Goal: Task Accomplishment & Management: Complete application form

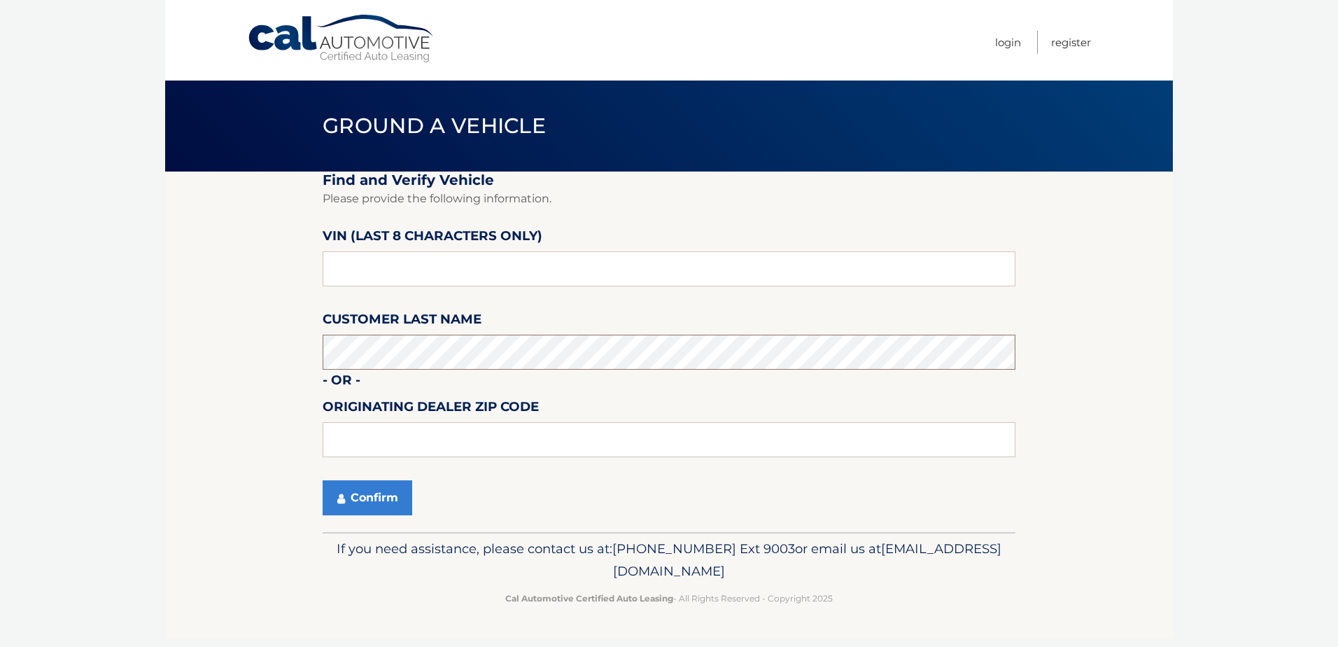
click at [304, 351] on section "Find and Verify Vehicle Please provide the following information. VIN (last 8 c…" at bounding box center [669, 351] width 1008 height 360
click at [362, 267] on input "text" at bounding box center [669, 268] width 693 height 35
drag, startPoint x: 385, startPoint y: 272, endPoint x: 325, endPoint y: 273, distance: 59.5
click at [324, 273] on input "text" at bounding box center [669, 268] width 693 height 35
click at [399, 281] on input "text" at bounding box center [669, 268] width 693 height 35
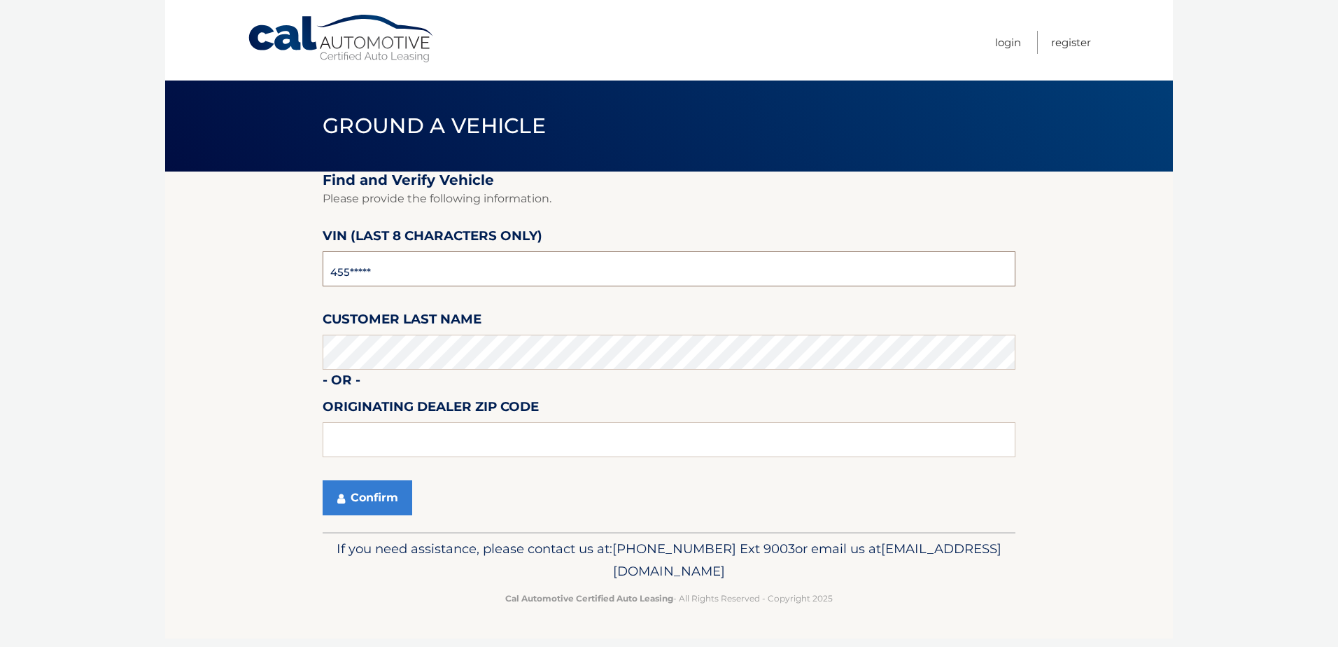
type input "4555****"
click at [377, 440] on input "text" at bounding box center [669, 439] width 693 height 35
type input "33907"
click at [384, 505] on button "Confirm" at bounding box center [368, 497] width 90 height 35
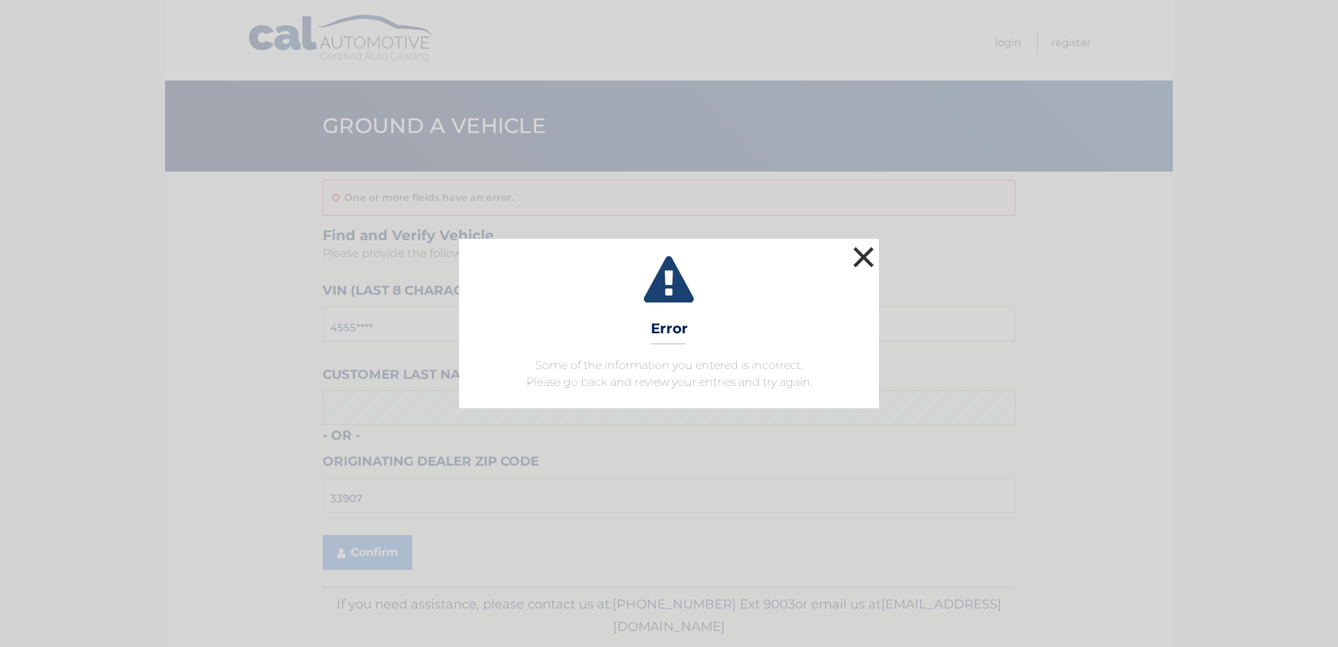
click at [867, 261] on button "×" at bounding box center [864, 257] width 28 height 28
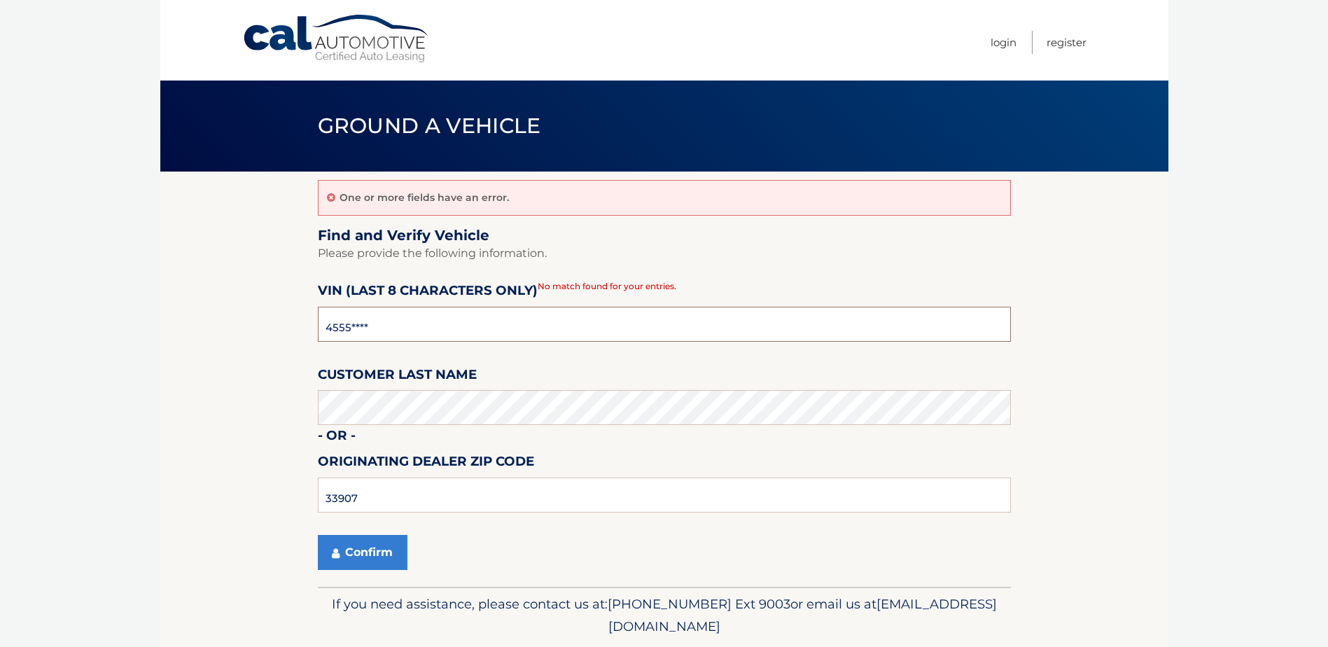
drag, startPoint x: 414, startPoint y: 330, endPoint x: 323, endPoint y: 329, distance: 91.0
click at [323, 329] on input "4555****" at bounding box center [664, 324] width 693 height 35
type input "4555****"
click at [373, 559] on button "Confirm" at bounding box center [363, 552] width 90 height 35
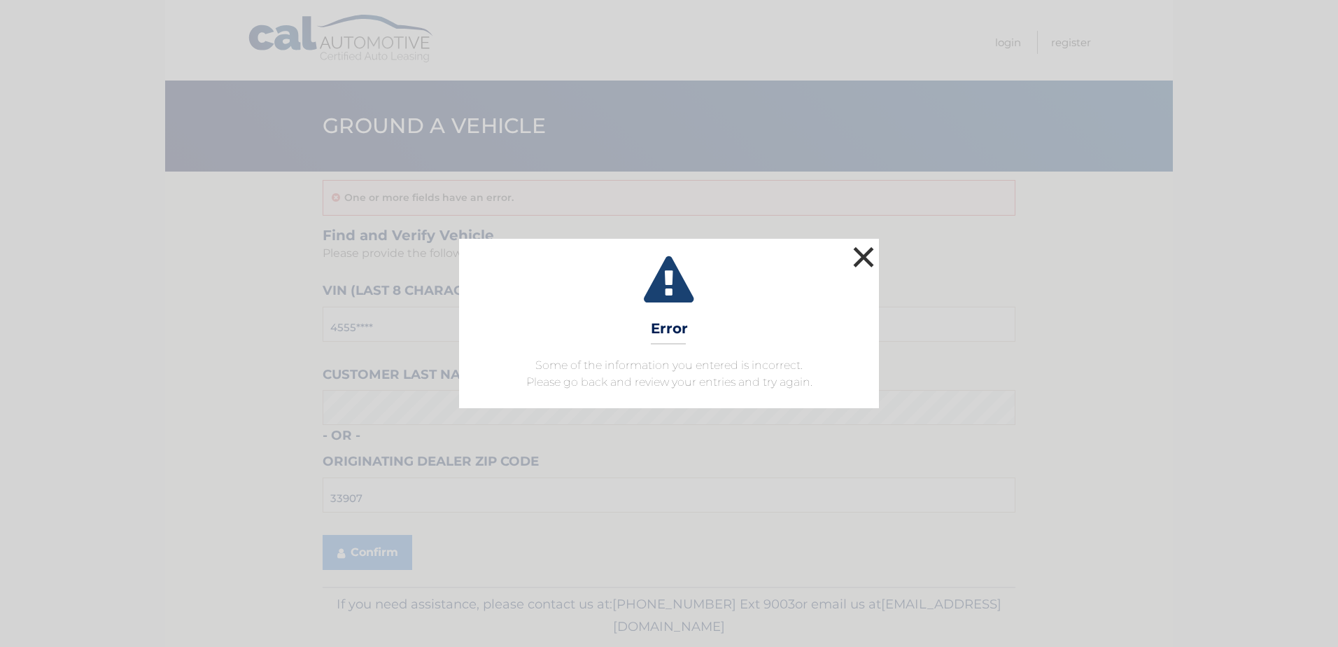
click at [866, 260] on button "×" at bounding box center [864, 257] width 28 height 28
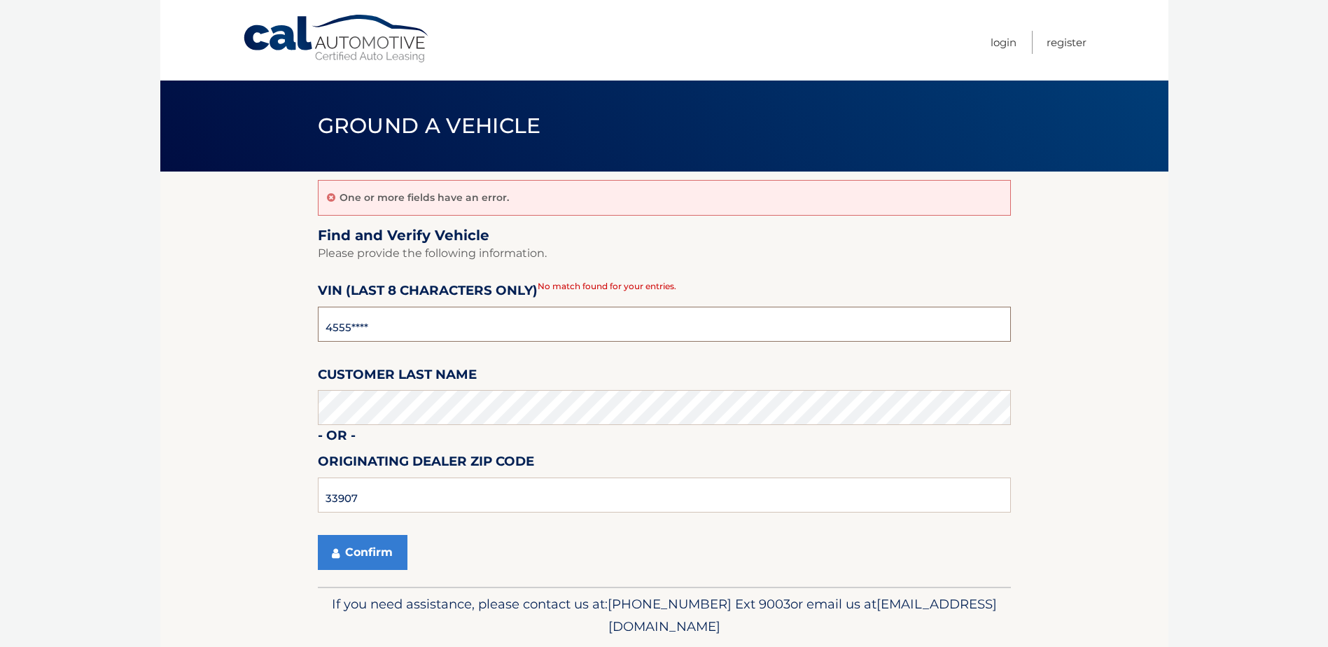
drag, startPoint x: 376, startPoint y: 332, endPoint x: 304, endPoint y: 331, distance: 71.4
click at [304, 331] on section "One or more fields have an error. Find and Verify Vehicle Please provide the fo…" at bounding box center [664, 378] width 1008 height 415
type input "384555**"
click at [366, 551] on button "Confirm" at bounding box center [363, 552] width 90 height 35
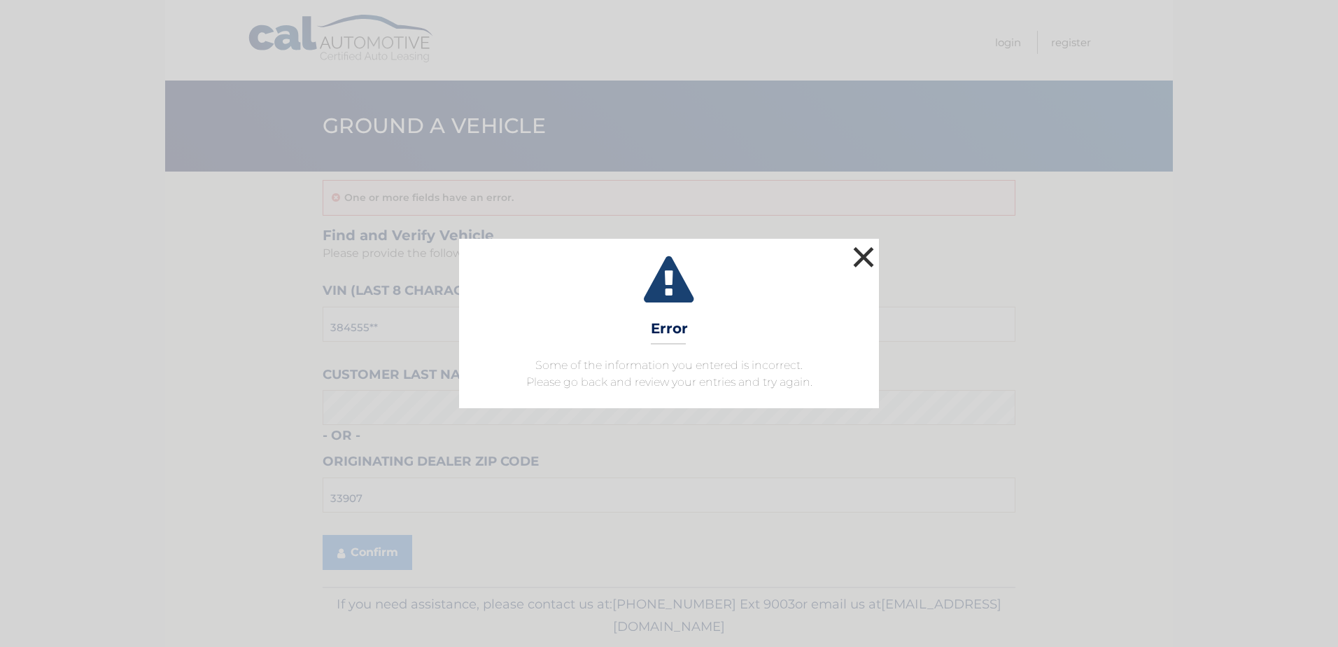
click at [871, 259] on button "×" at bounding box center [864, 257] width 28 height 28
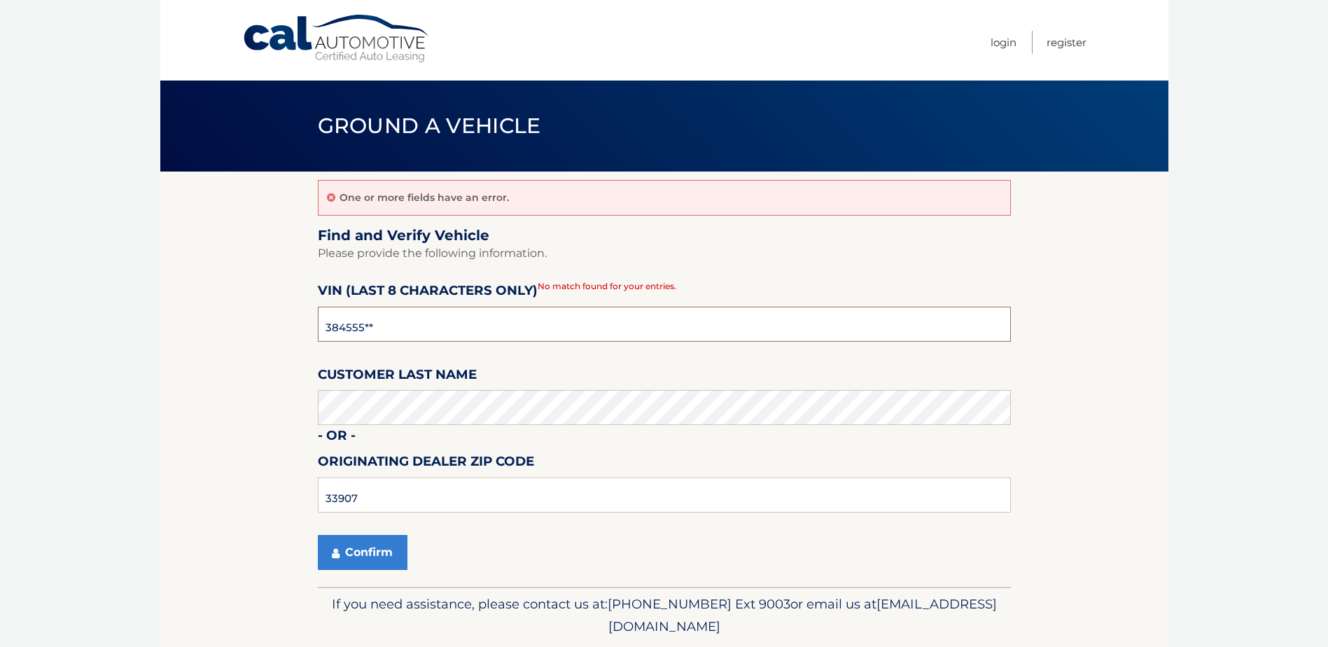
drag, startPoint x: 359, startPoint y: 327, endPoint x: 292, endPoint y: 327, distance: 67.2
click at [292, 327] on section "One or more fields have an error. Find and Verify Vehicle Please provide the fo…" at bounding box center [664, 378] width 1008 height 415
type input "384555**"
click at [396, 505] on input "33907" at bounding box center [664, 494] width 693 height 35
type input "3"
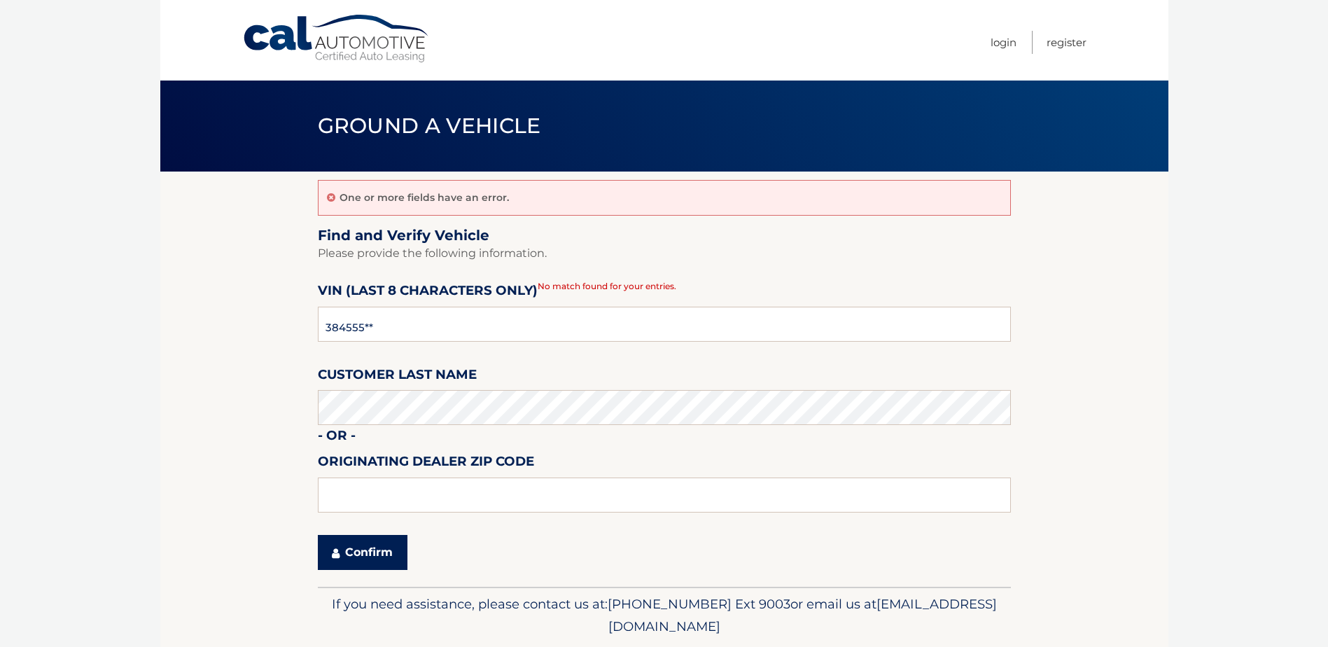
click at [389, 555] on button "Confirm" at bounding box center [363, 552] width 90 height 35
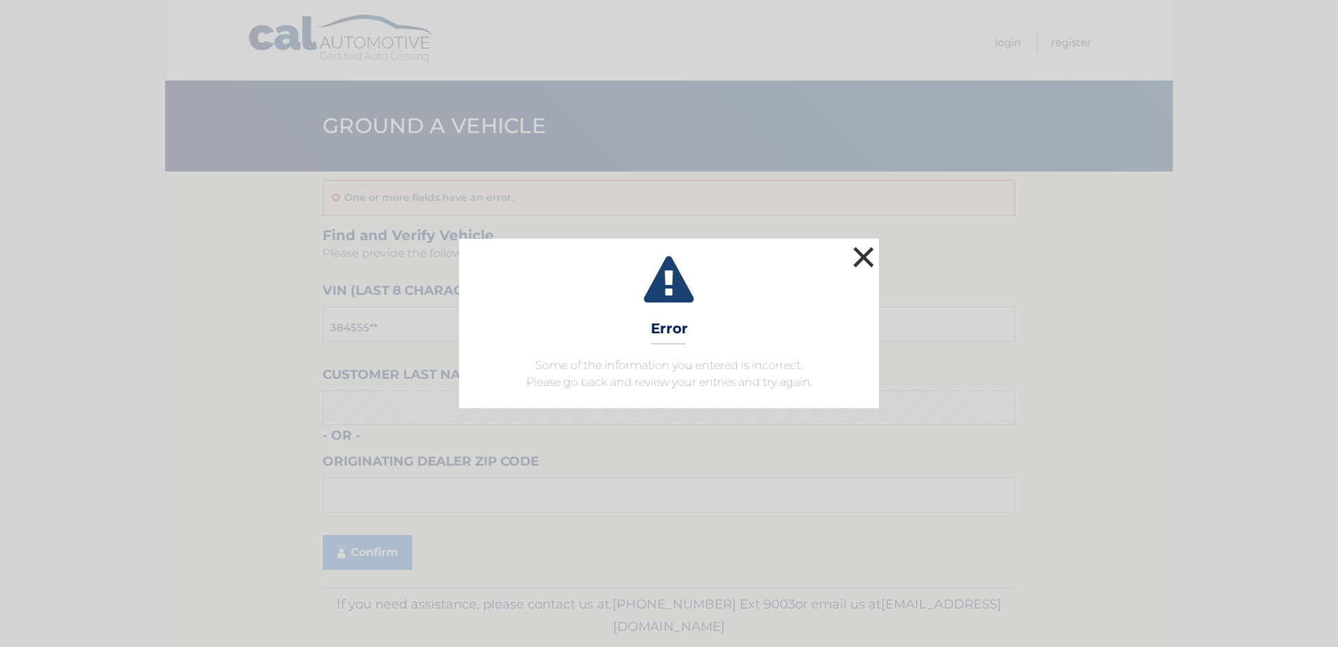
click at [861, 258] on button "×" at bounding box center [864, 257] width 28 height 28
